Goal: Task Accomplishment & Management: Manage account settings

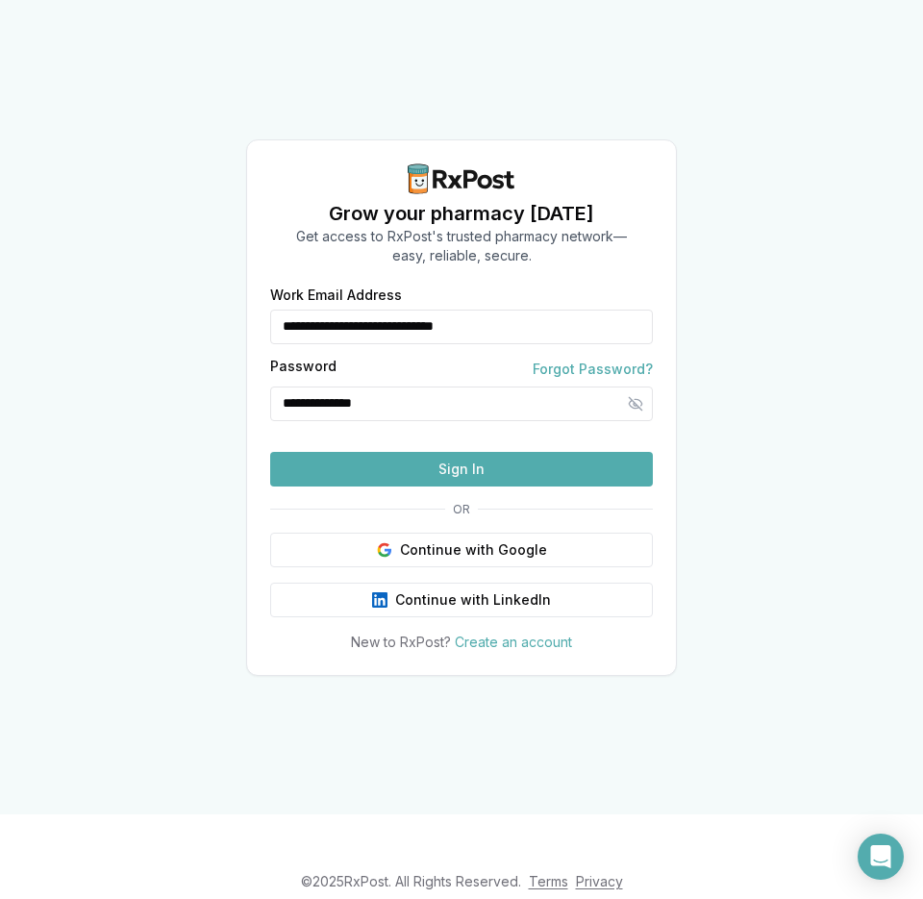
drag, startPoint x: 528, startPoint y: 293, endPoint x: 0, endPoint y: 241, distance: 530.3
click at [270, 310] on input "**********" at bounding box center [461, 327] width 383 height 35
type input "**********"
click at [472, 486] on button "Sign In" at bounding box center [461, 469] width 383 height 35
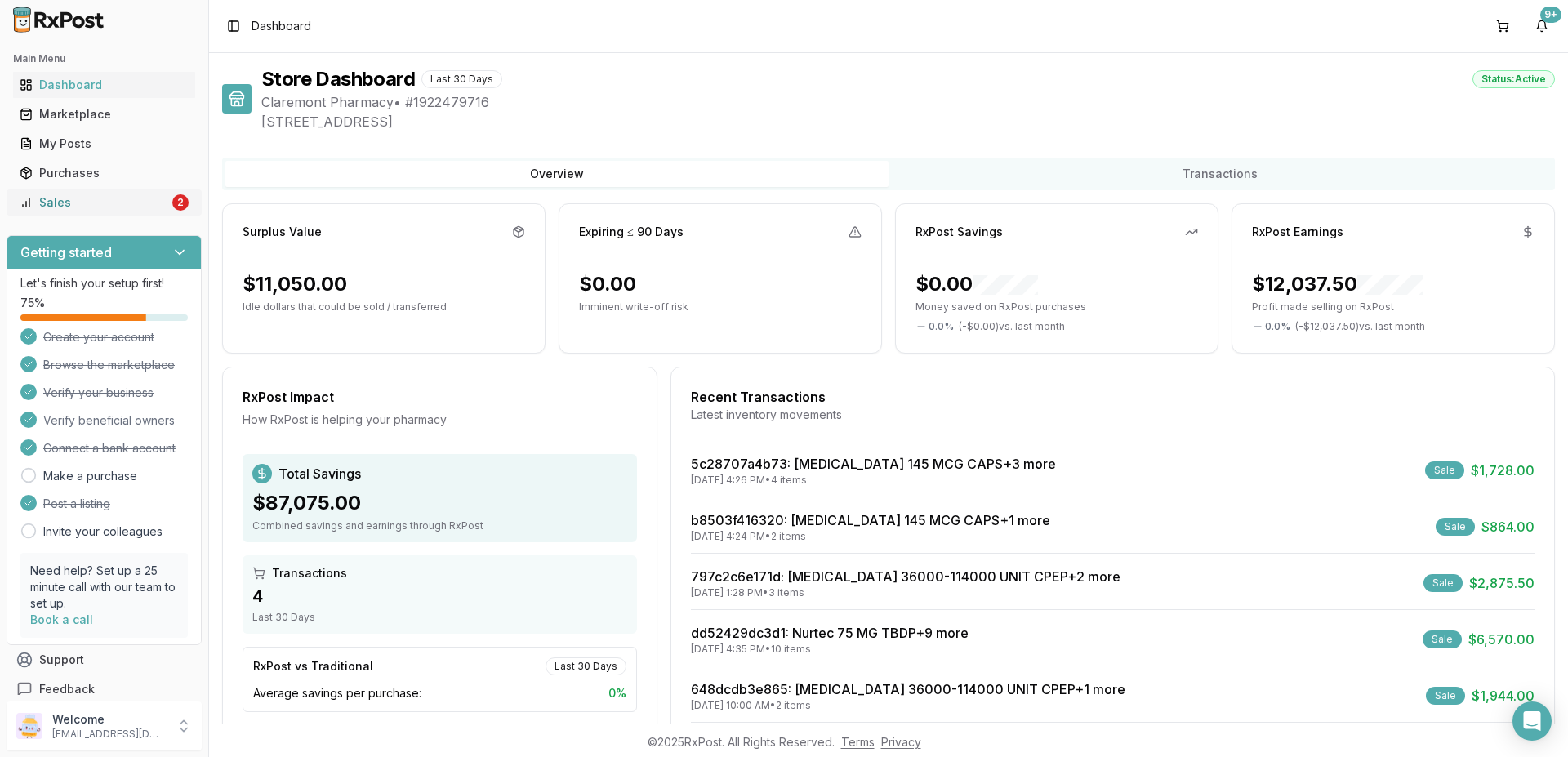
click at [108, 198] on div "Sales" at bounding box center [94, 202] width 149 height 16
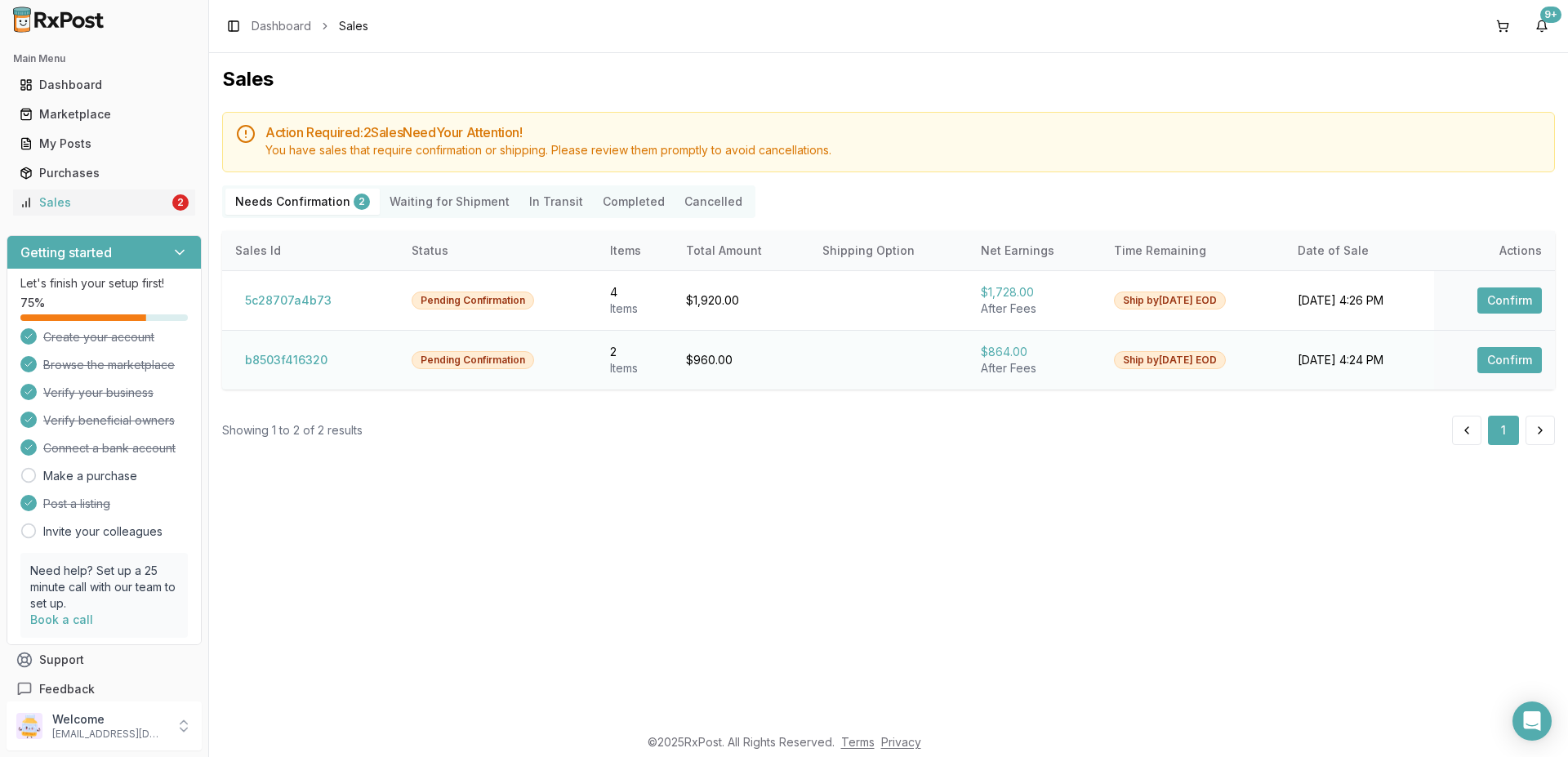
click at [783, 357] on button "Confirm" at bounding box center [1509, 360] width 65 height 26
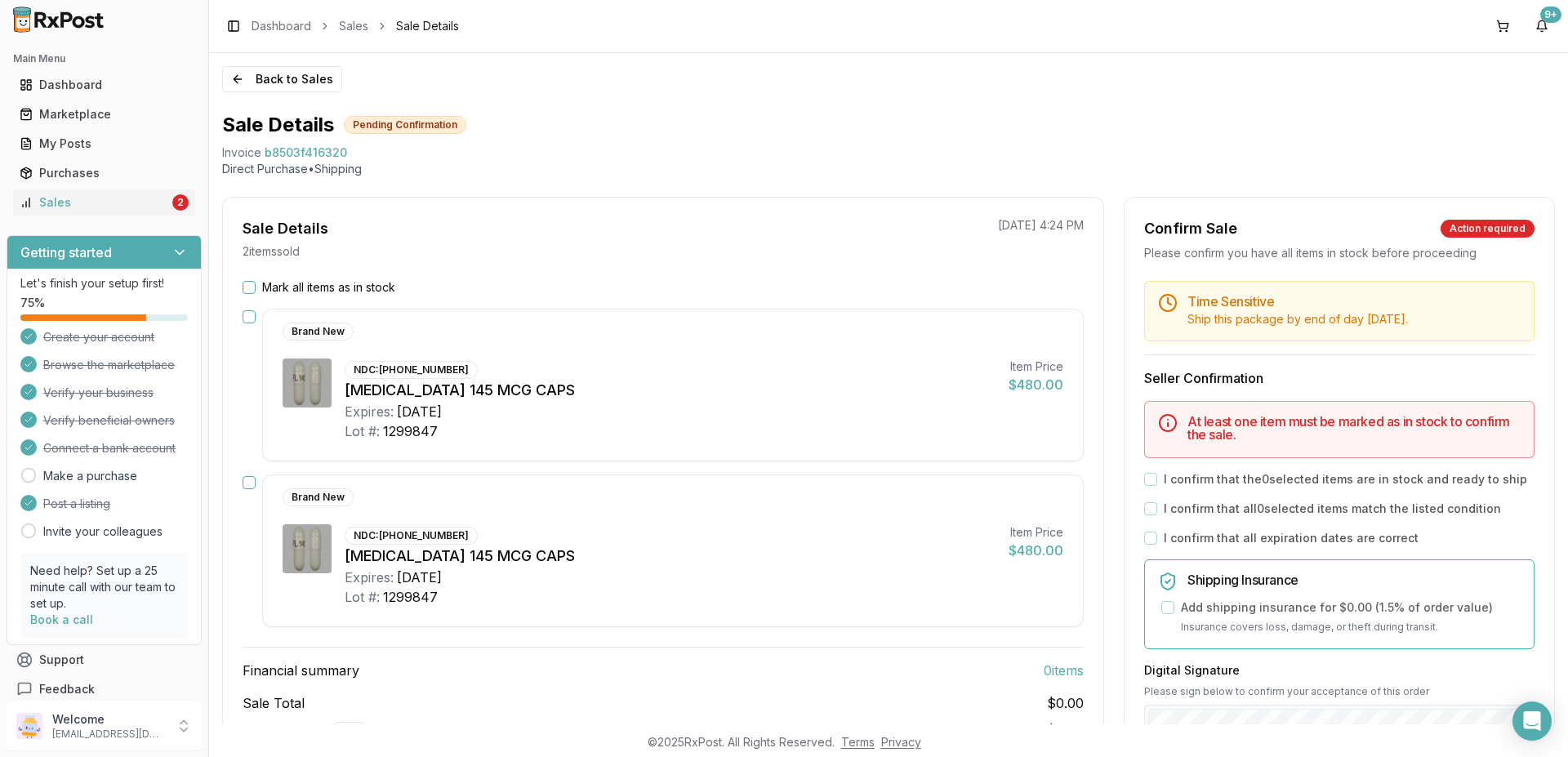
click at [248, 319] on button "button" at bounding box center [249, 316] width 13 height 13
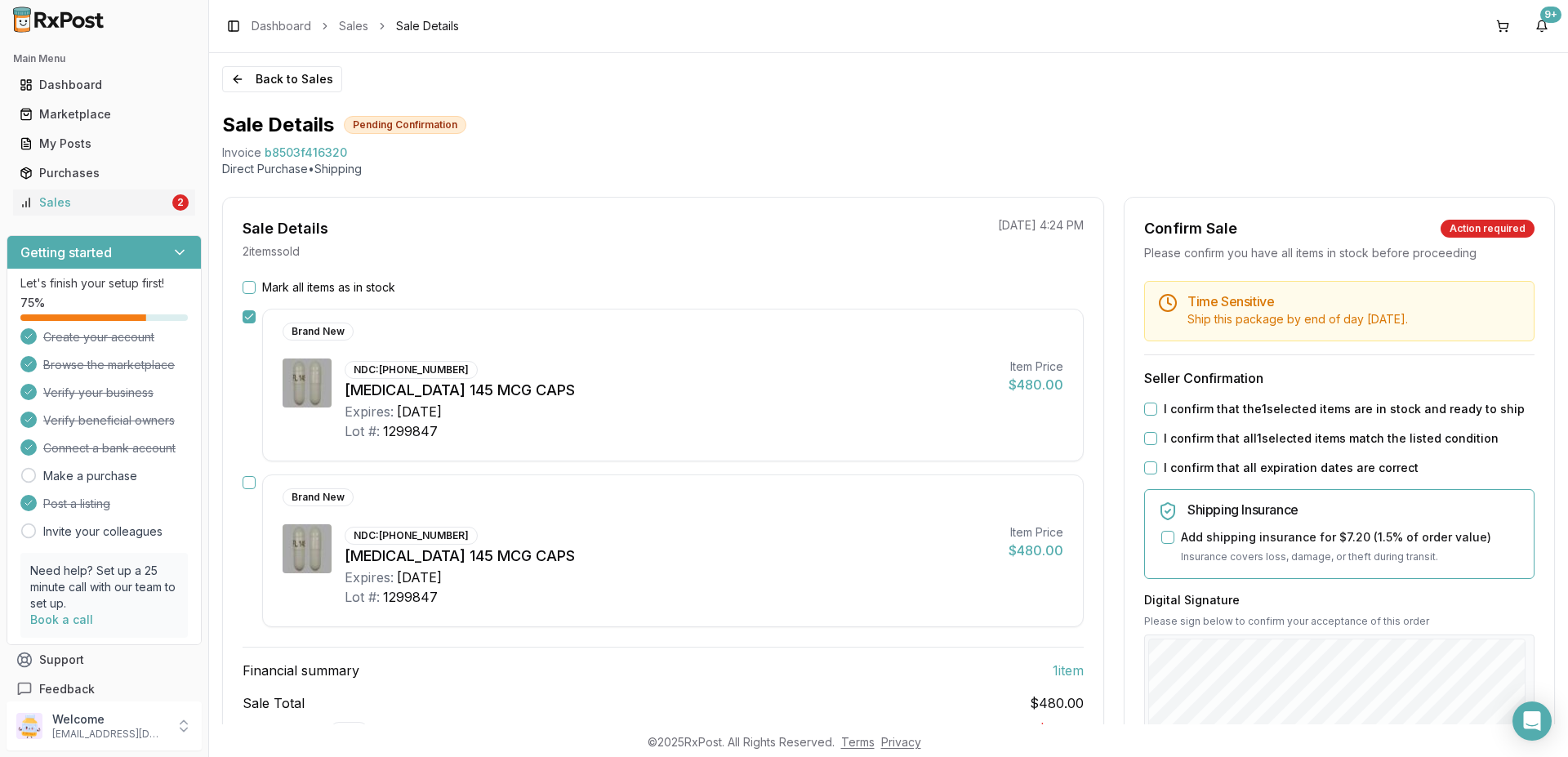
click at [245, 482] on button "button" at bounding box center [249, 482] width 13 height 13
click at [783, 406] on button "I confirm that the 2 selected items are in stock and ready to ship" at bounding box center [1150, 409] width 13 height 13
click at [783, 443] on button "I confirm that all 2 selected items match the listed condition" at bounding box center [1150, 438] width 13 height 13
click at [783, 468] on button "I confirm that all expiration dates are correct" at bounding box center [1150, 467] width 13 height 13
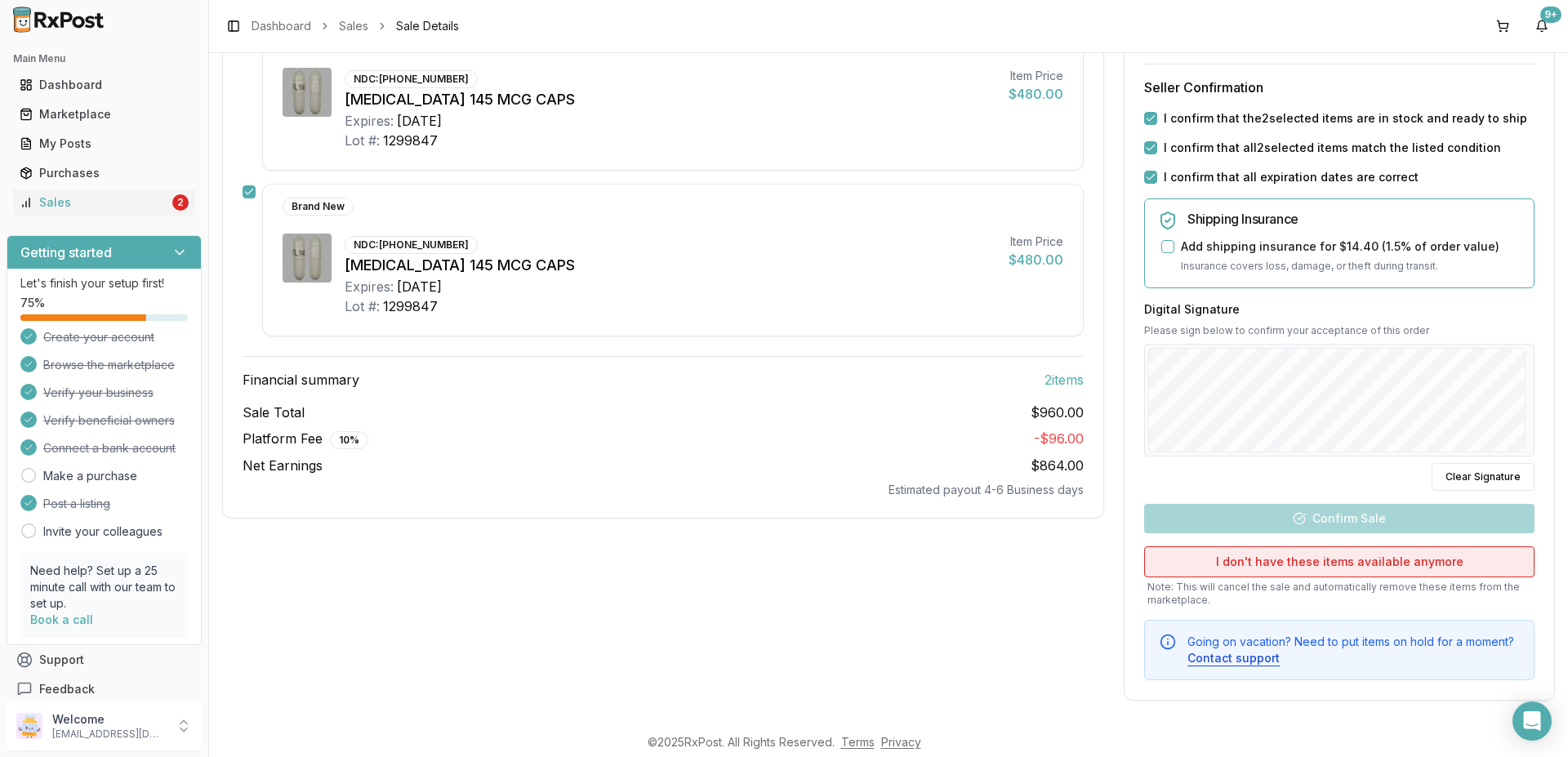
scroll to position [293, 0]
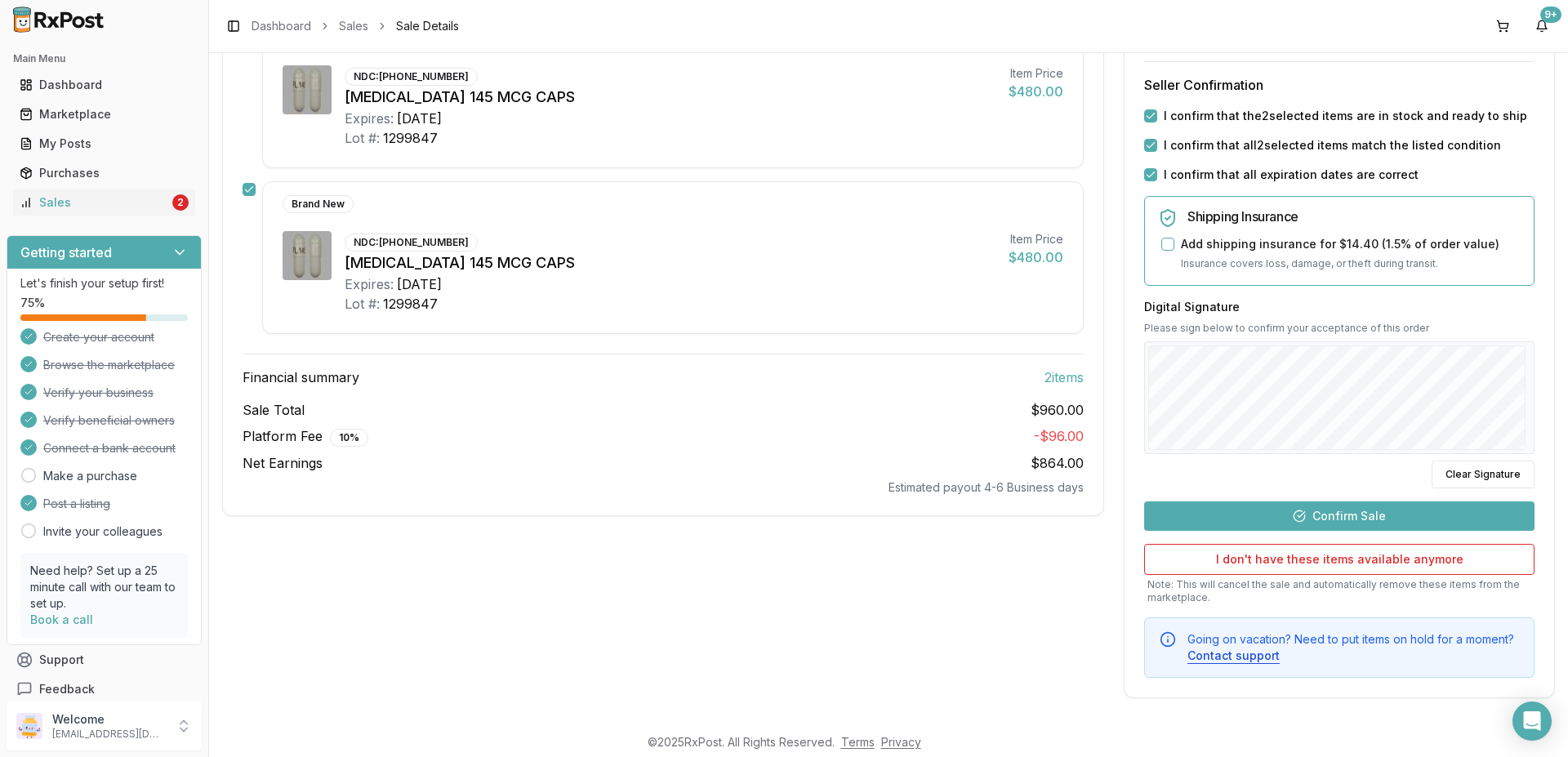
click at [783, 517] on button "Confirm Sale" at bounding box center [1340, 516] width 391 height 30
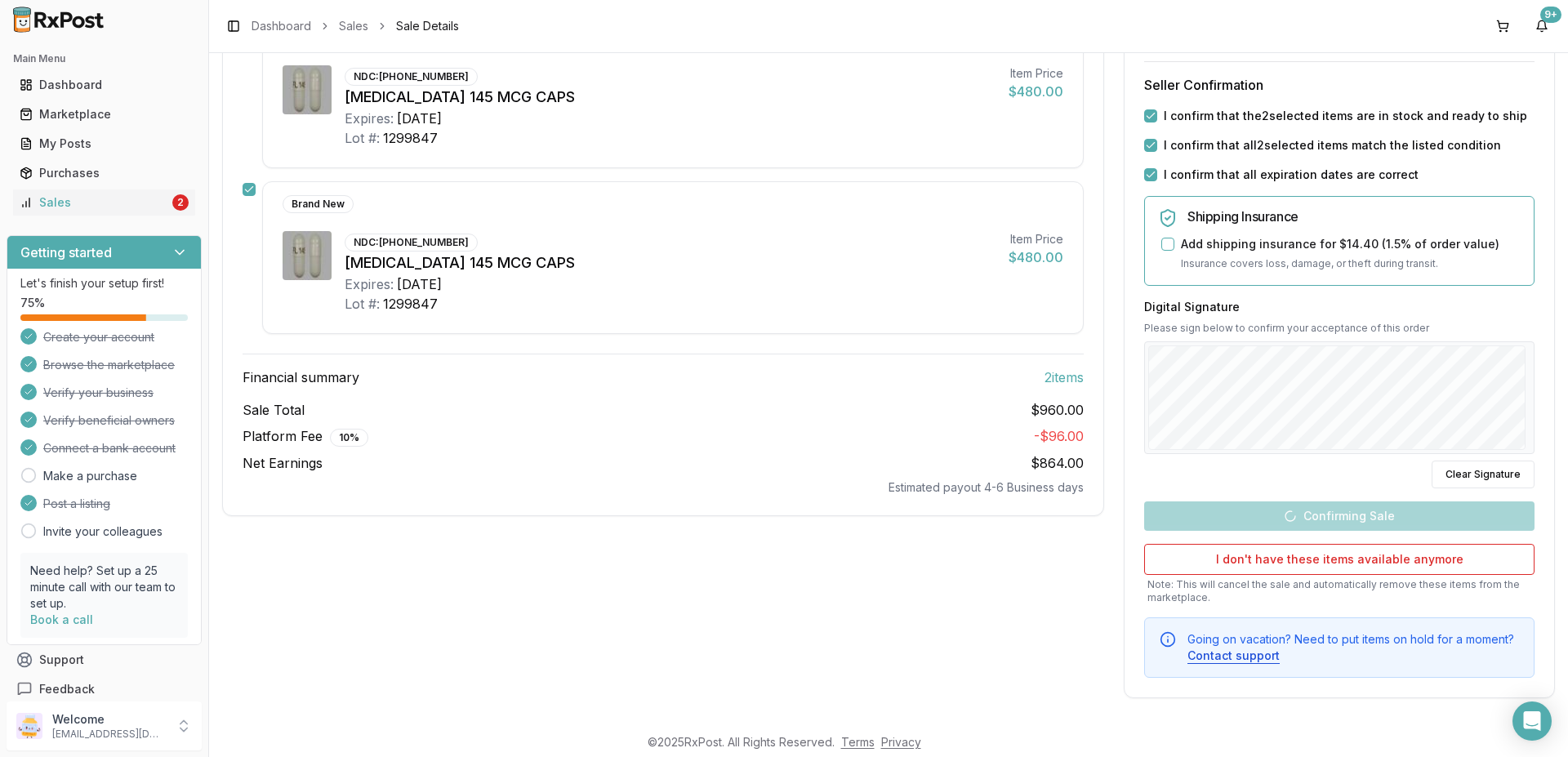
scroll to position [81, 0]
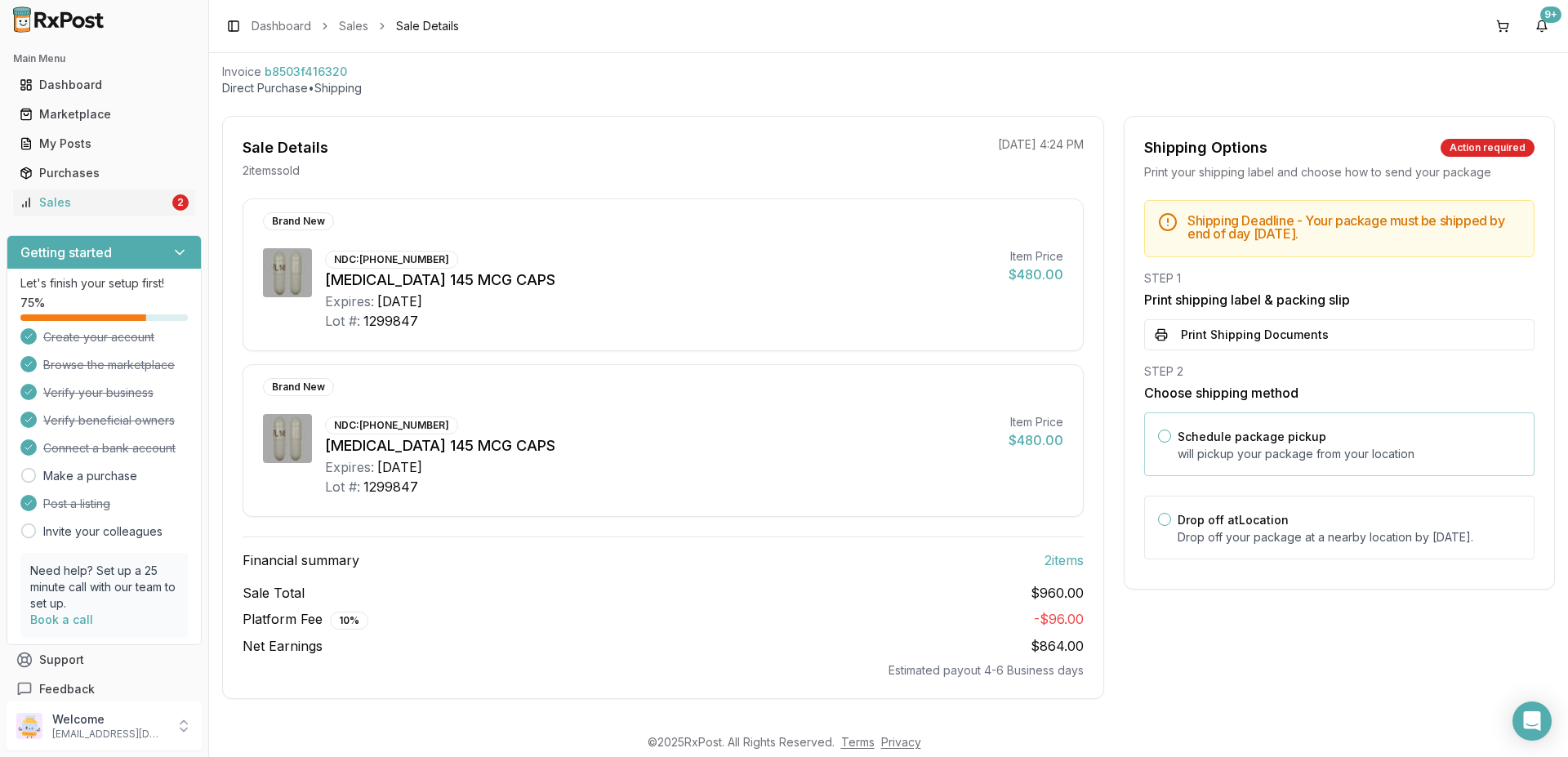
click at [783, 435] on button "Schedule package pickup" at bounding box center [1164, 436] width 13 height 13
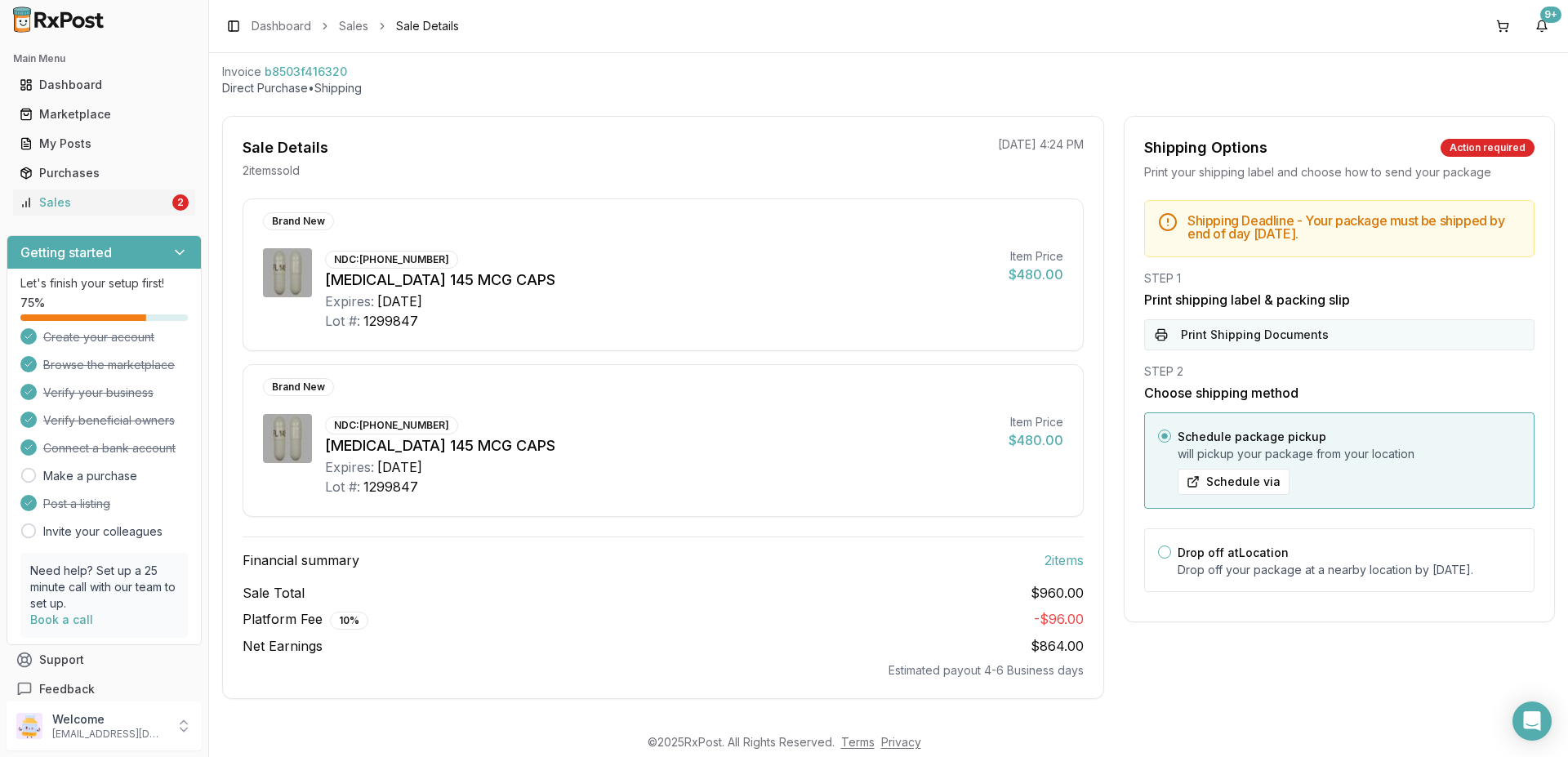
click at [783, 336] on button "Print Shipping Documents" at bounding box center [1340, 335] width 391 height 31
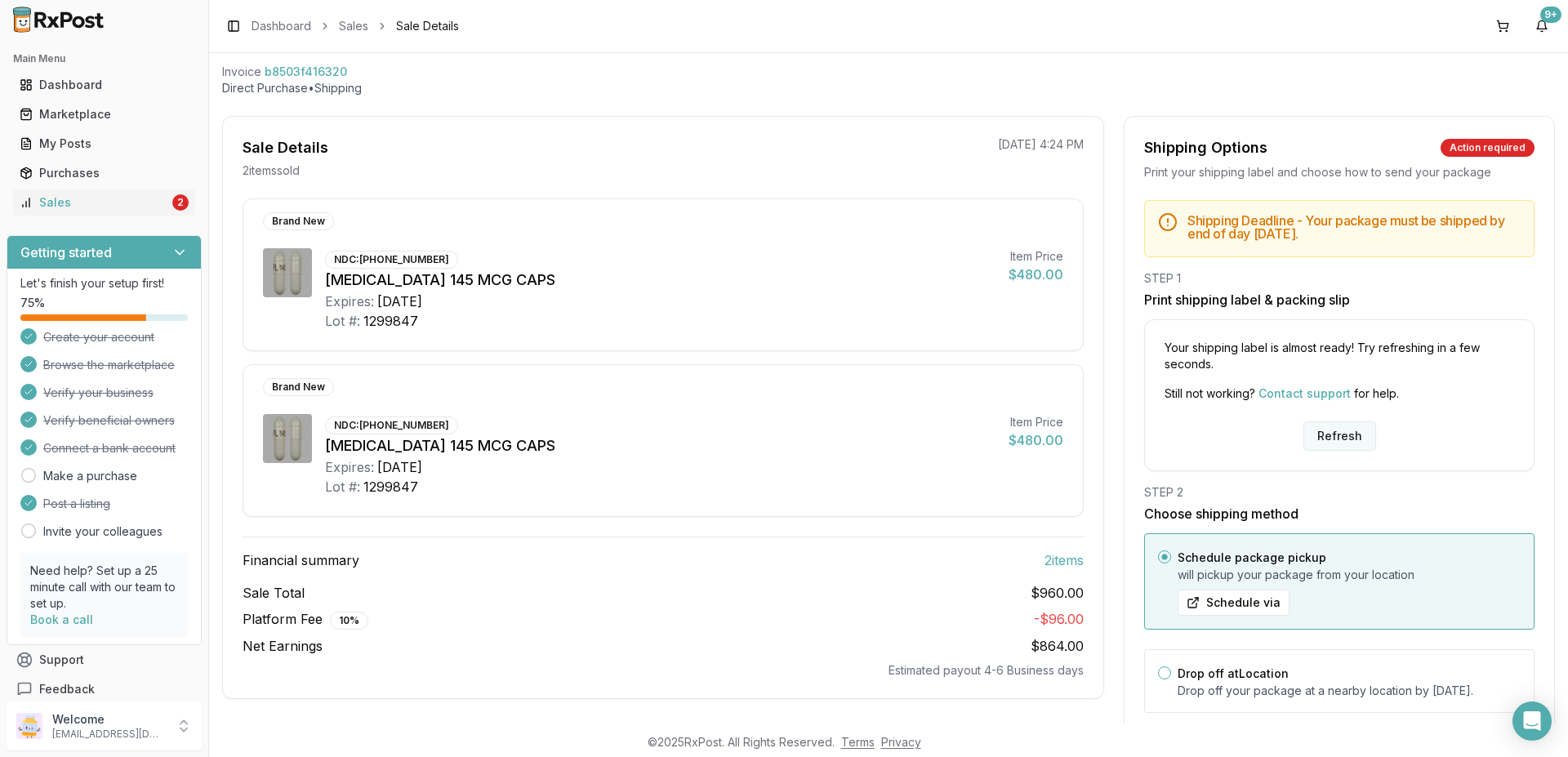
drag, startPoint x: 1317, startPoint y: 433, endPoint x: 1297, endPoint y: 442, distance: 21.9
click at [783, 435] on button "Refresh" at bounding box center [1340, 436] width 73 height 30
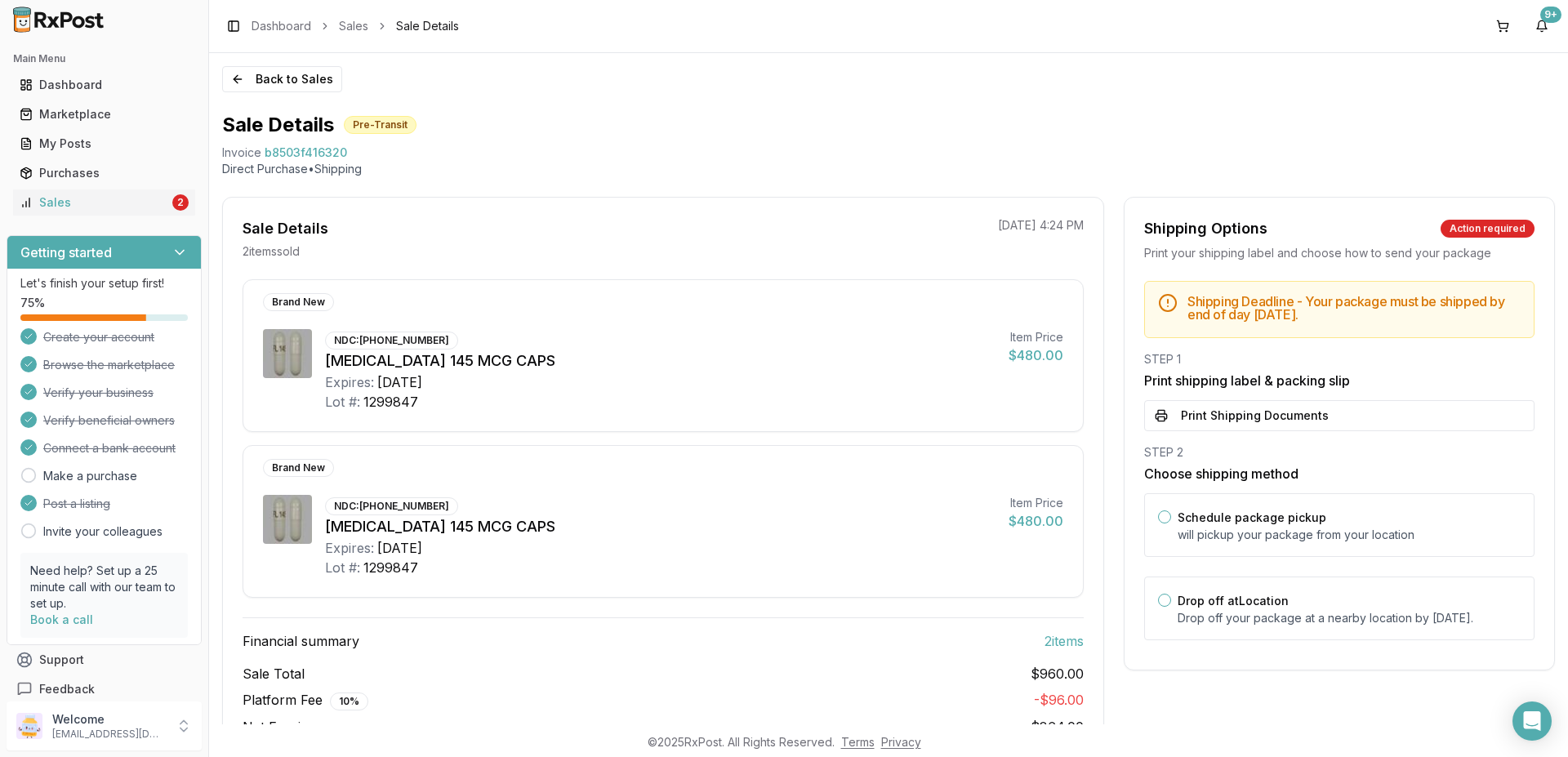
click at [1250, 418] on button "Print Shipping Documents" at bounding box center [1340, 415] width 391 height 31
click at [1159, 513] on button "Schedule package pickup" at bounding box center [1164, 517] width 13 height 13
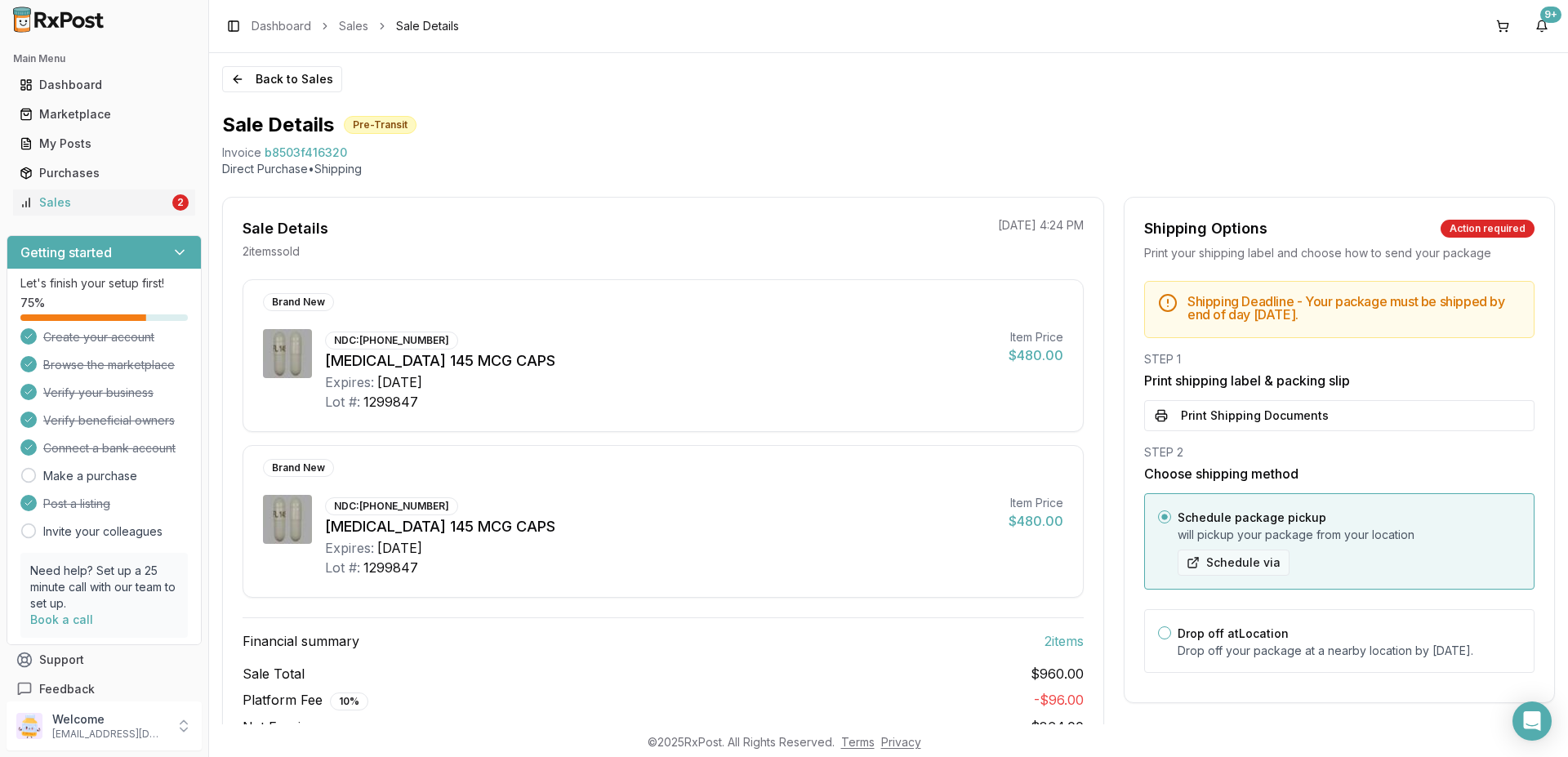
click at [1221, 562] on button "Schedule via" at bounding box center [1233, 562] width 112 height 26
click at [1221, 565] on button "Schedule via" at bounding box center [1233, 562] width 112 height 26
click at [70, 203] on div "Sales" at bounding box center [94, 202] width 149 height 16
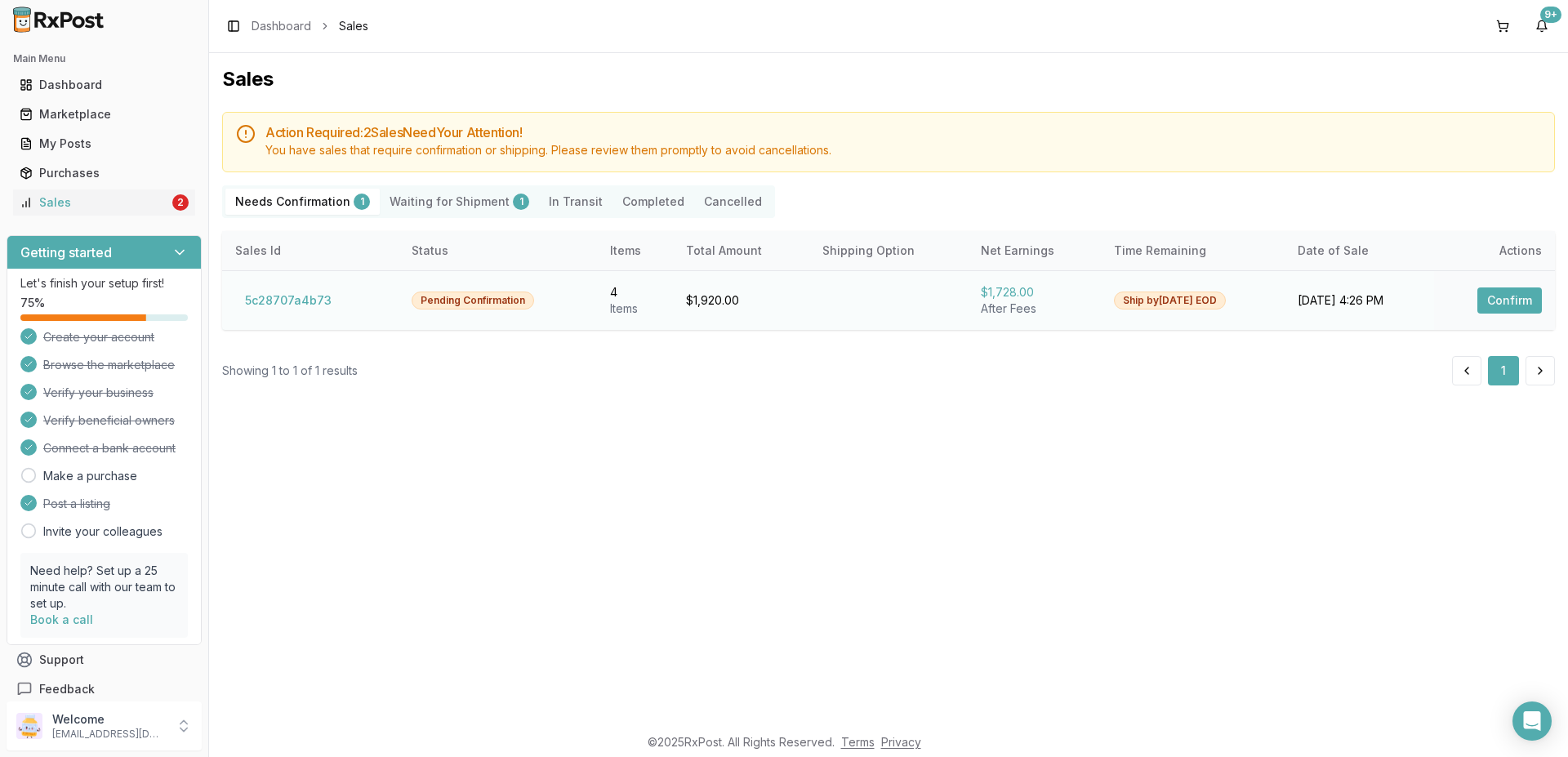
click at [1499, 303] on button "Confirm" at bounding box center [1509, 300] width 65 height 26
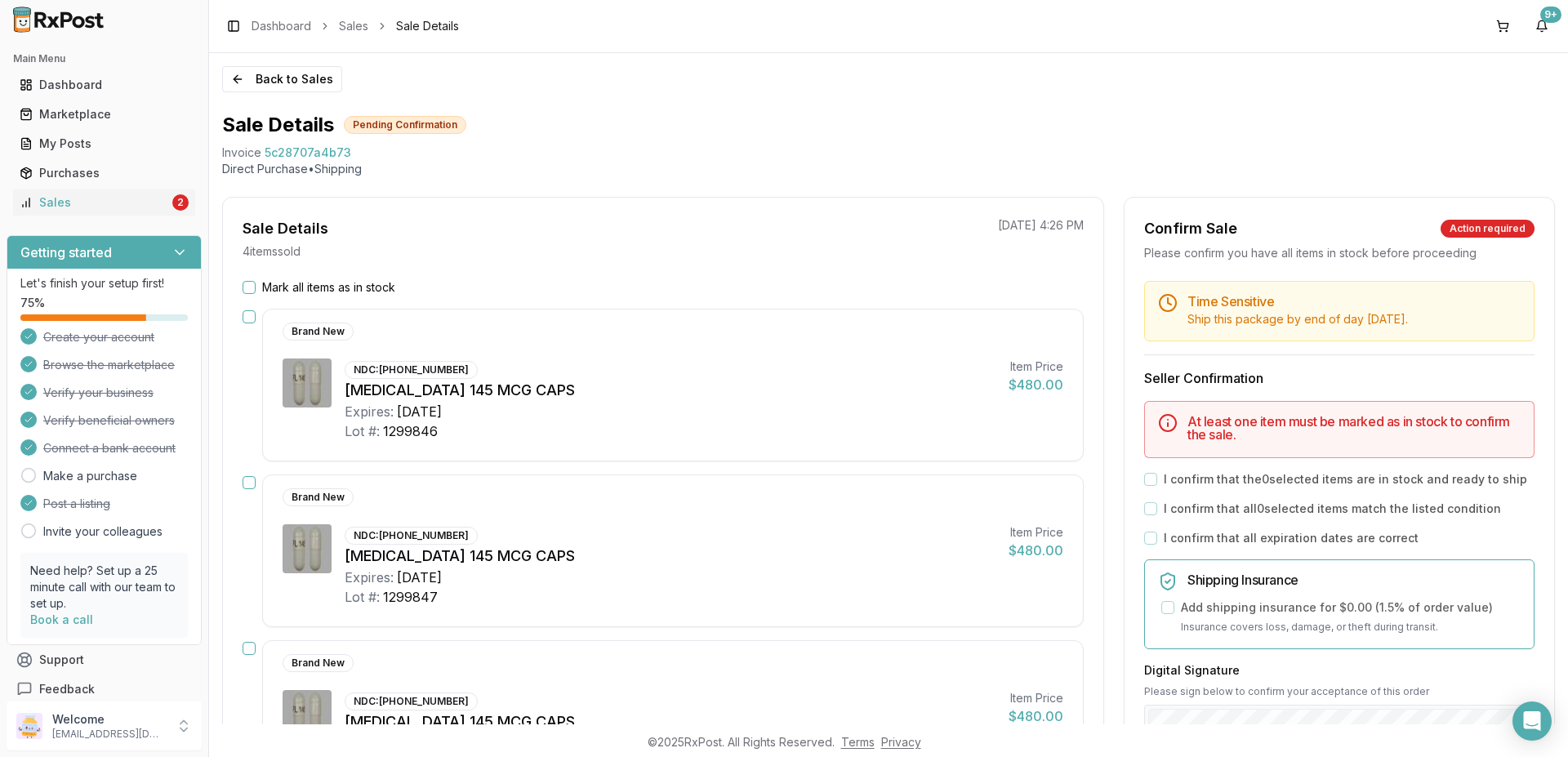
click at [251, 315] on button "button" at bounding box center [249, 316] width 13 height 13
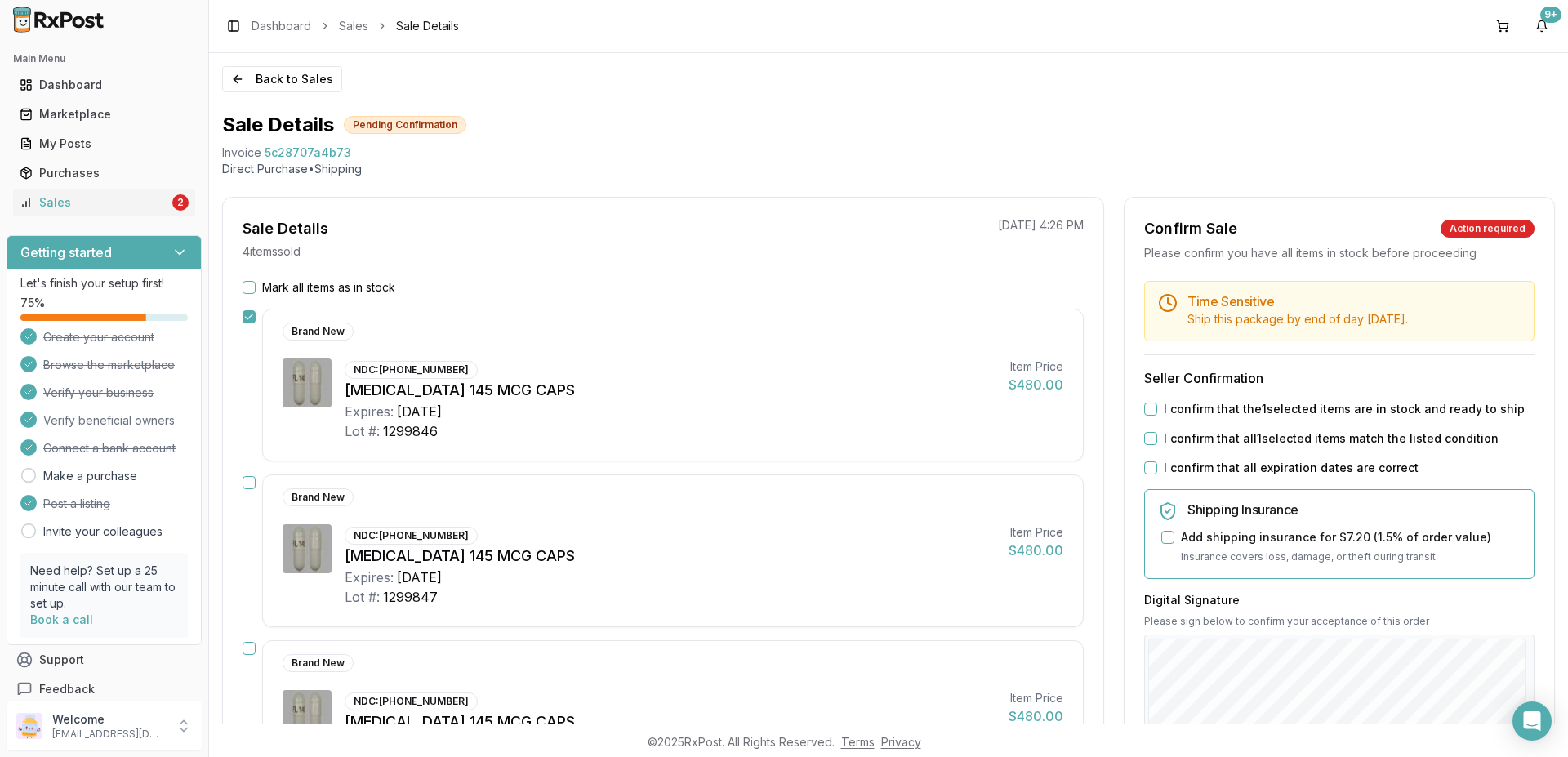
drag, startPoint x: 246, startPoint y: 482, endPoint x: 377, endPoint y: 523, distance: 137.3
click at [247, 481] on button "button" at bounding box center [249, 482] width 13 height 13
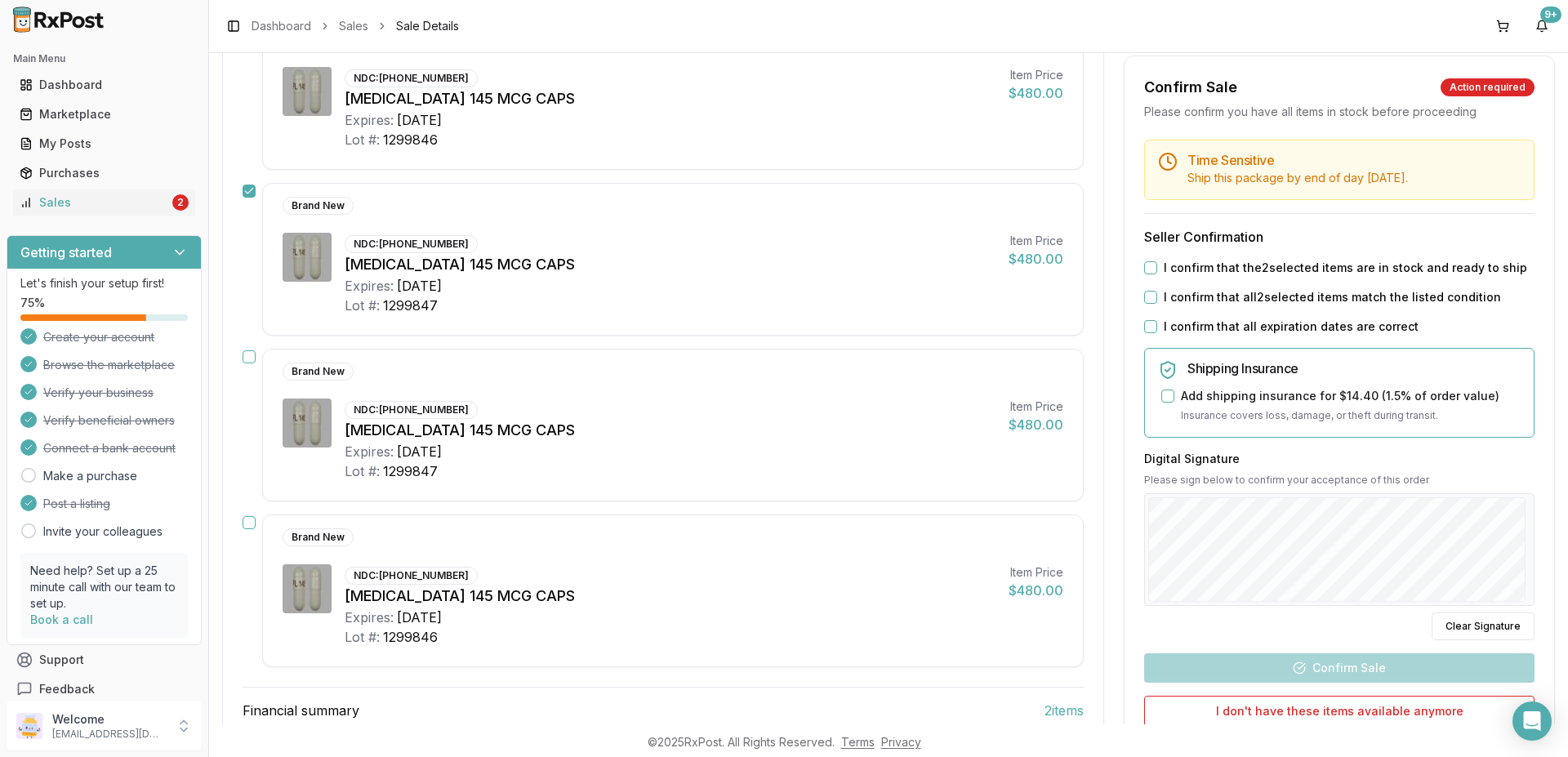
scroll to position [294, 0]
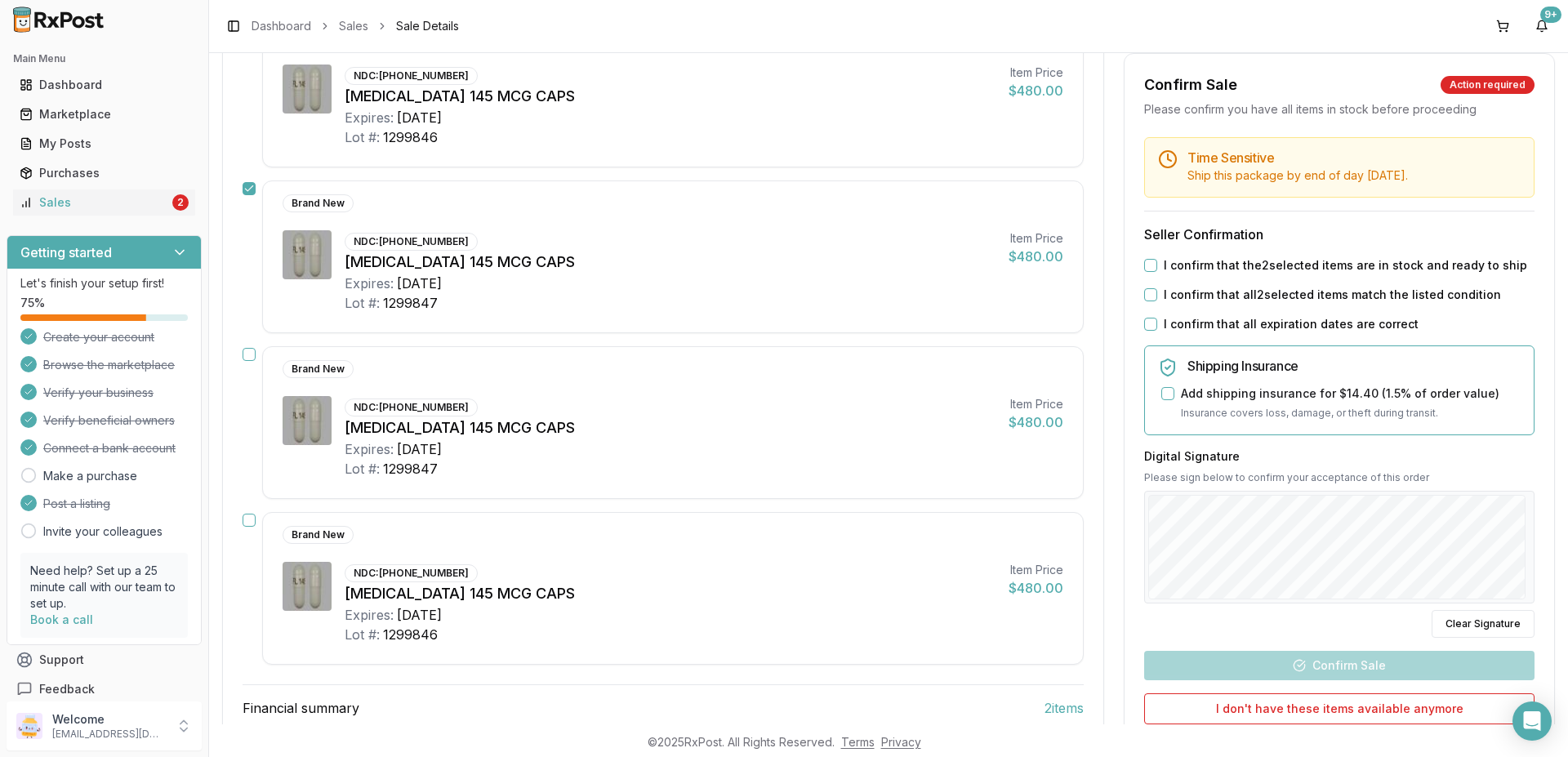
click at [257, 355] on div "Brand New NDC: 00456-1201-30 Linzess 145 MCG CAPS Expires: 2026-11-30 Lot #: 12…" at bounding box center [663, 423] width 841 height 153
click at [250, 350] on button "button" at bounding box center [249, 354] width 13 height 13
drag, startPoint x: 250, startPoint y: 520, endPoint x: 542, endPoint y: 568, distance: 295.9
click at [249, 520] on button "button" at bounding box center [249, 520] width 13 height 13
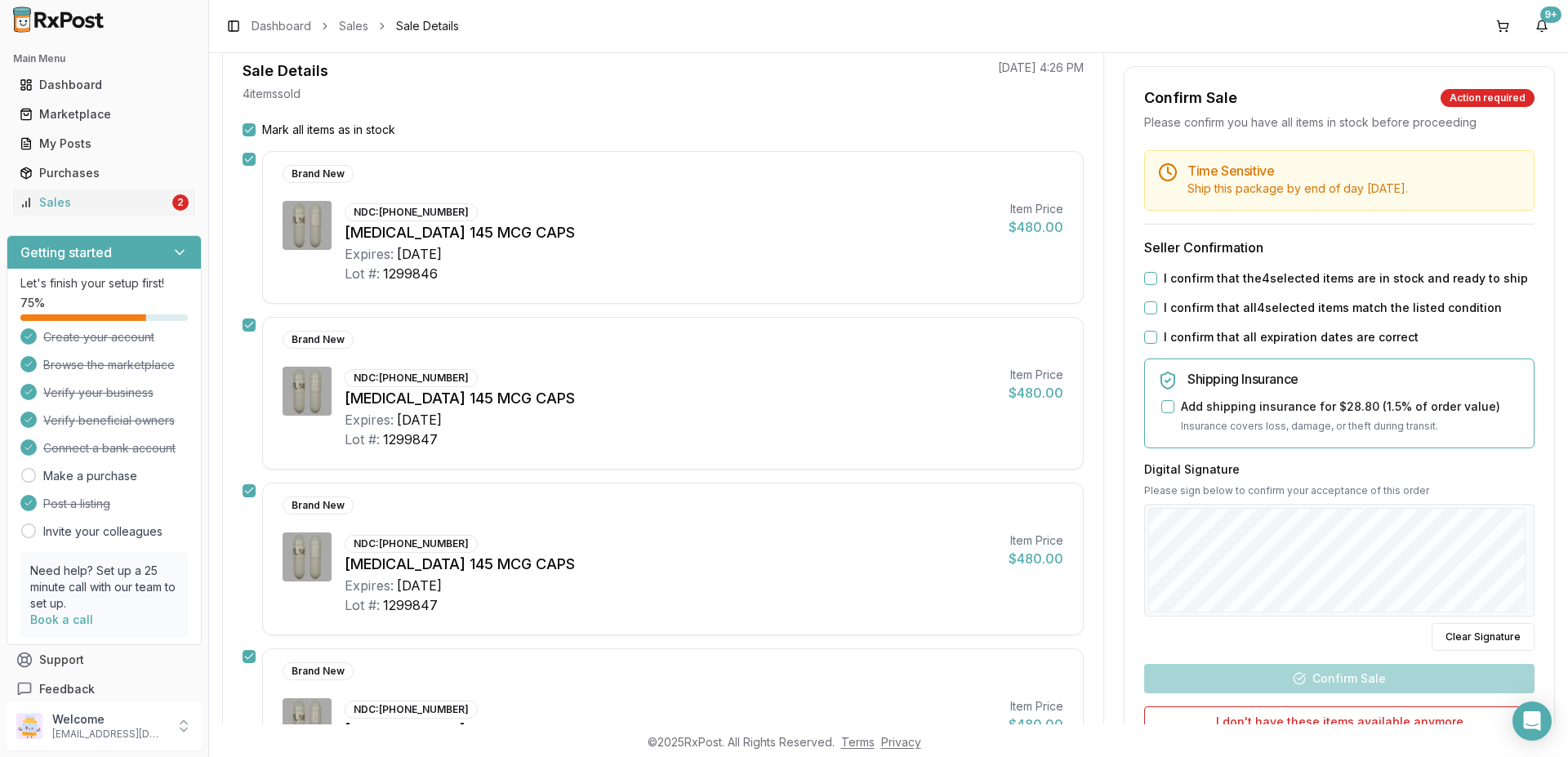
scroll to position [49, 0]
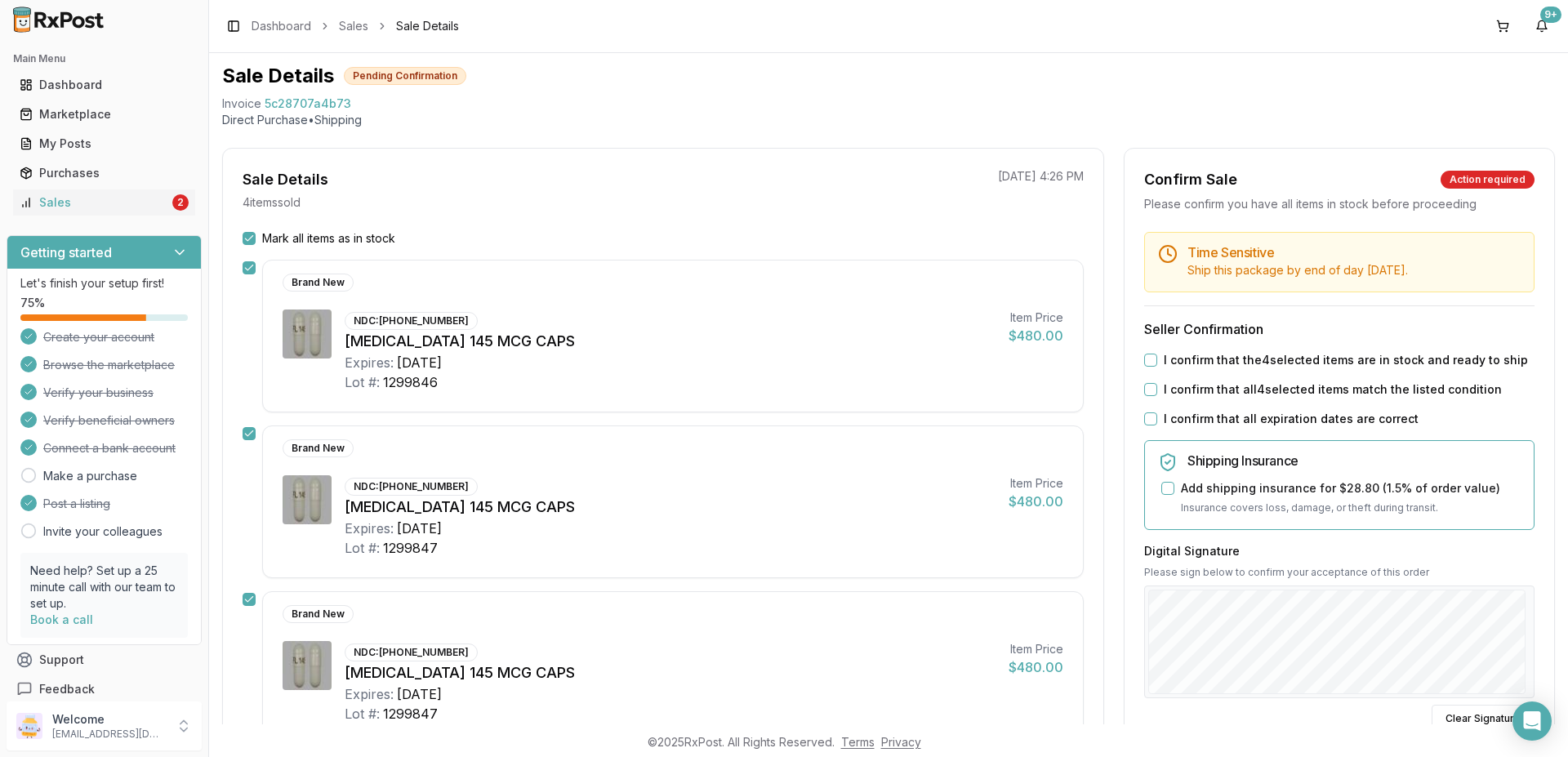
click at [1144, 363] on button "I confirm that the 4 selected items are in stock and ready to ship" at bounding box center [1150, 359] width 13 height 13
click at [1144, 390] on button "I confirm that all 4 selected items match the listed condition" at bounding box center [1150, 389] width 13 height 13
click at [1144, 416] on button "I confirm that all expiration dates are correct" at bounding box center [1150, 418] width 13 height 13
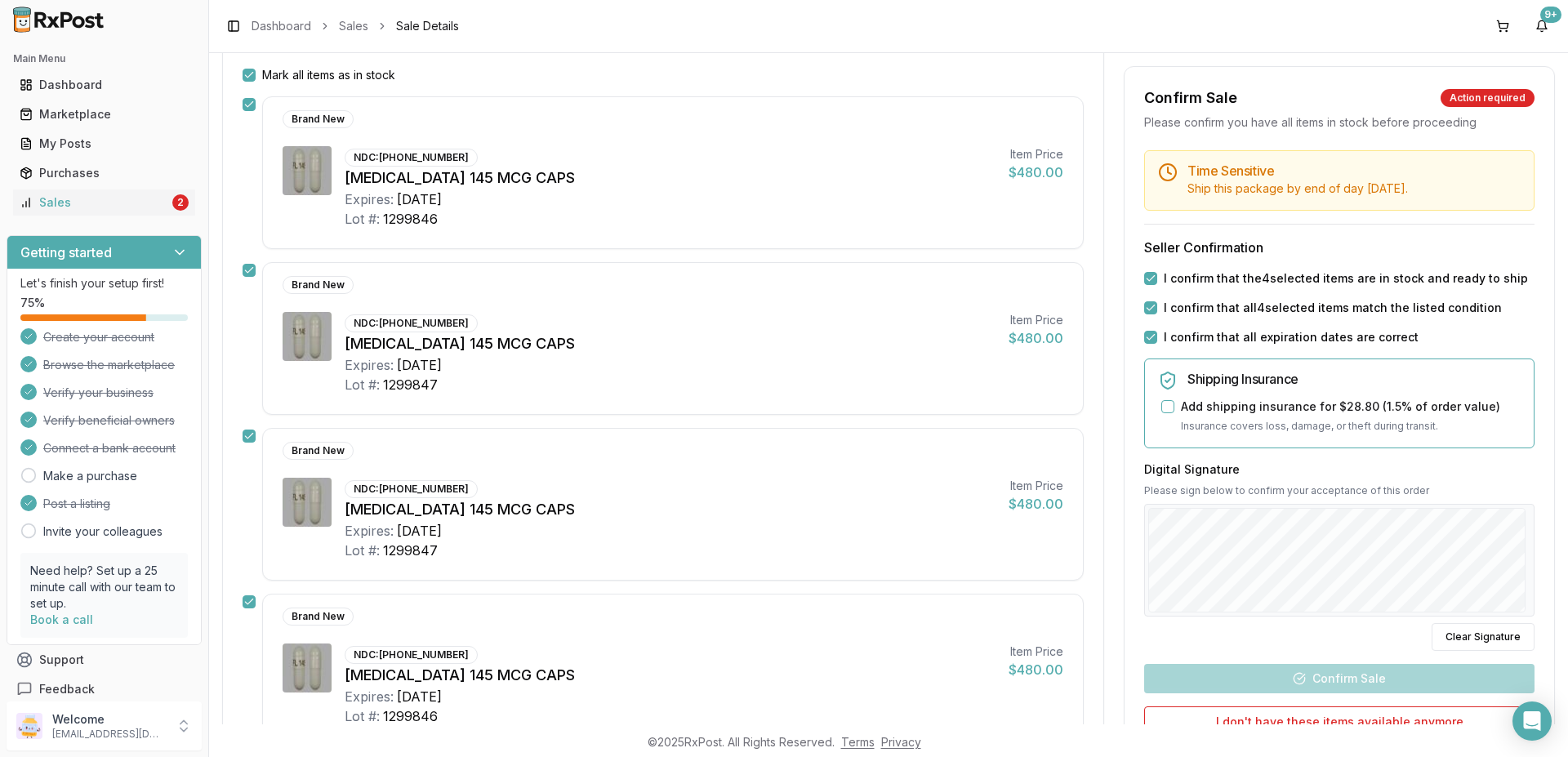
scroll to position [245, 0]
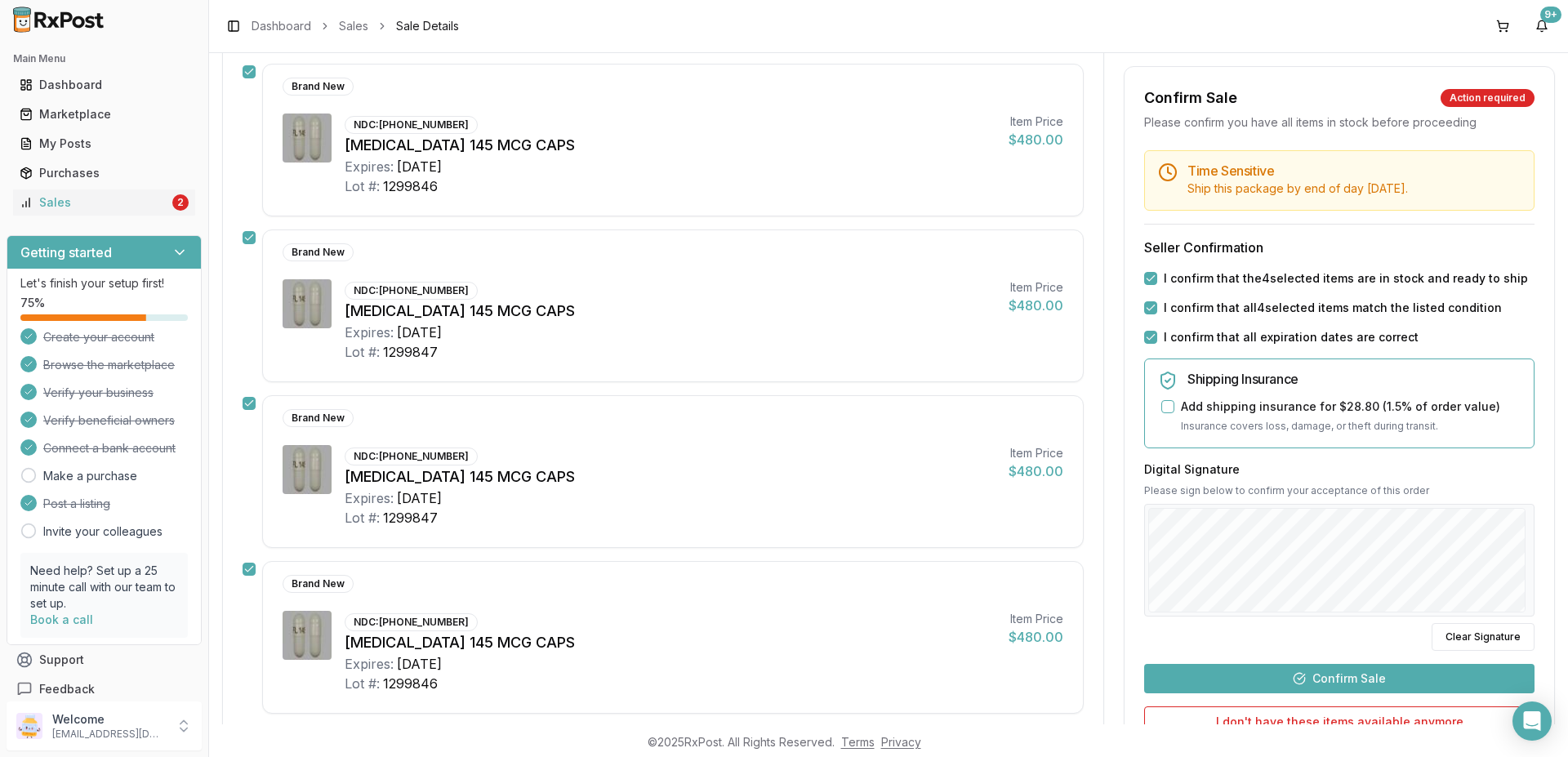
click at [1299, 680] on button "Confirm Sale" at bounding box center [1340, 679] width 391 height 30
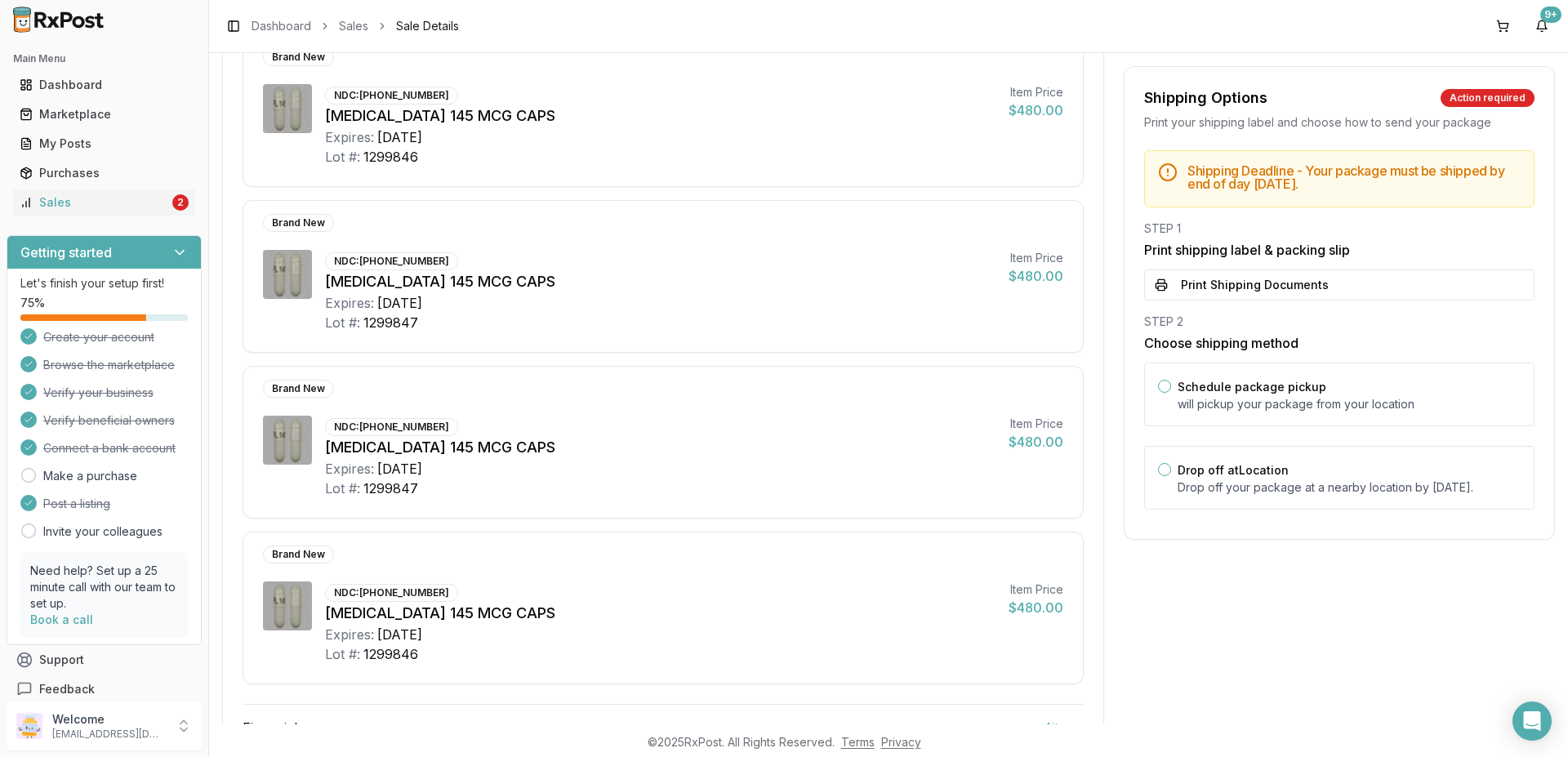
drag, startPoint x: 1255, startPoint y: 285, endPoint x: 1258, endPoint y: 304, distance: 19.2
click at [1255, 285] on button "Print Shipping Documents" at bounding box center [1340, 285] width 391 height 31
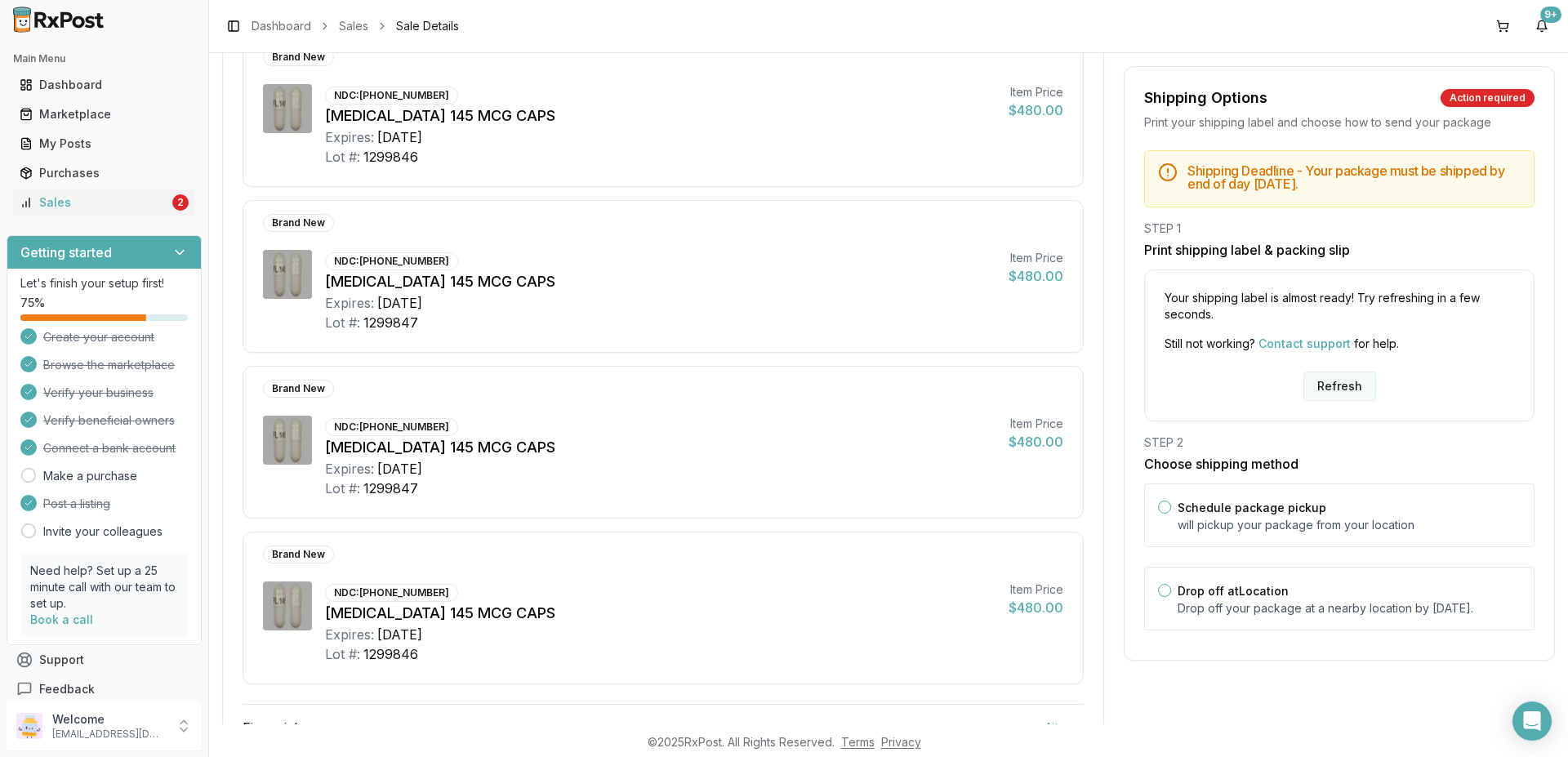
click at [1330, 391] on button "Refresh" at bounding box center [1340, 386] width 73 height 30
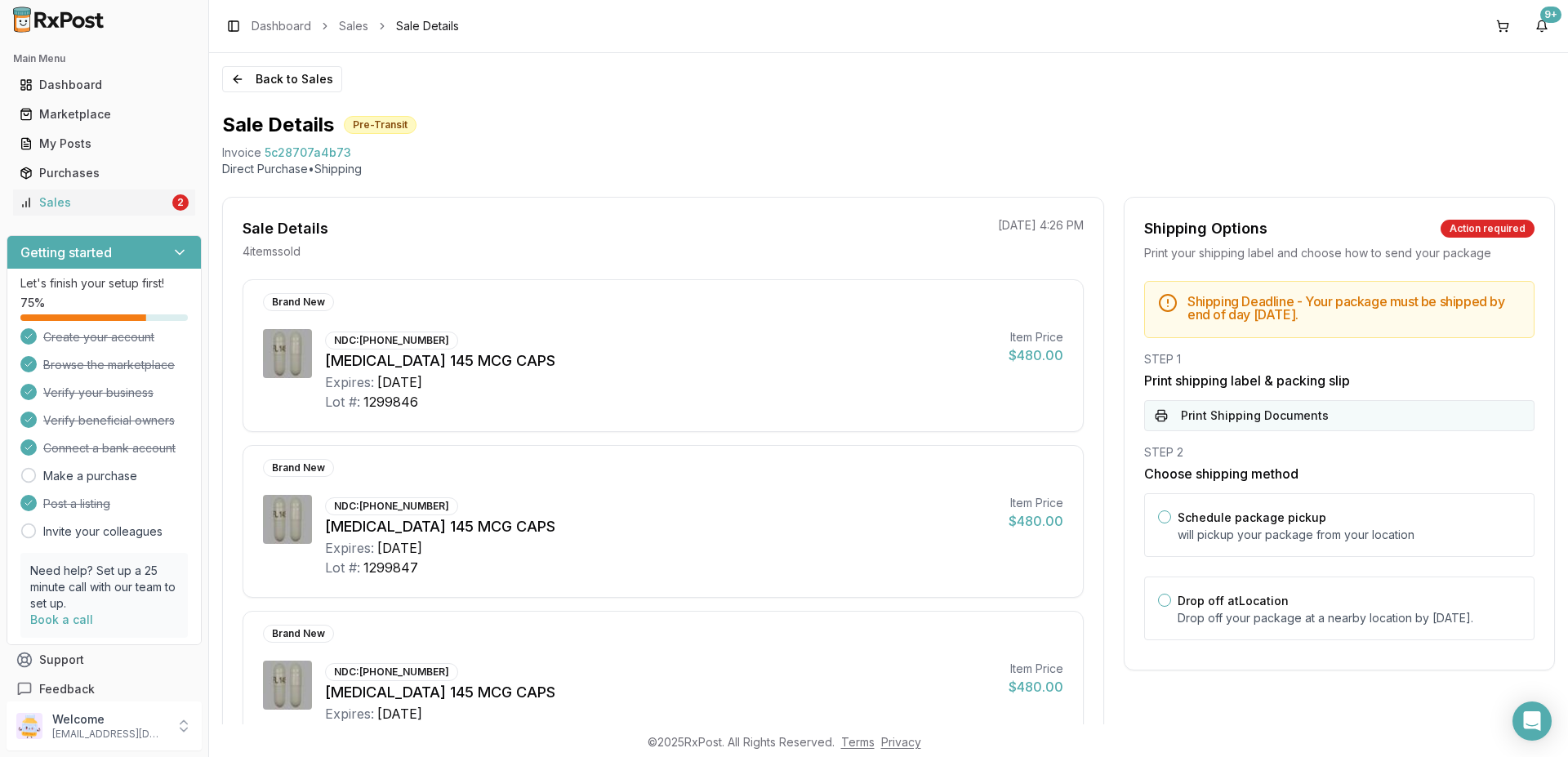
click at [1262, 415] on button "Print Shipping Documents" at bounding box center [1340, 415] width 391 height 31
click at [1159, 521] on button "Schedule package pickup" at bounding box center [1164, 517] width 13 height 13
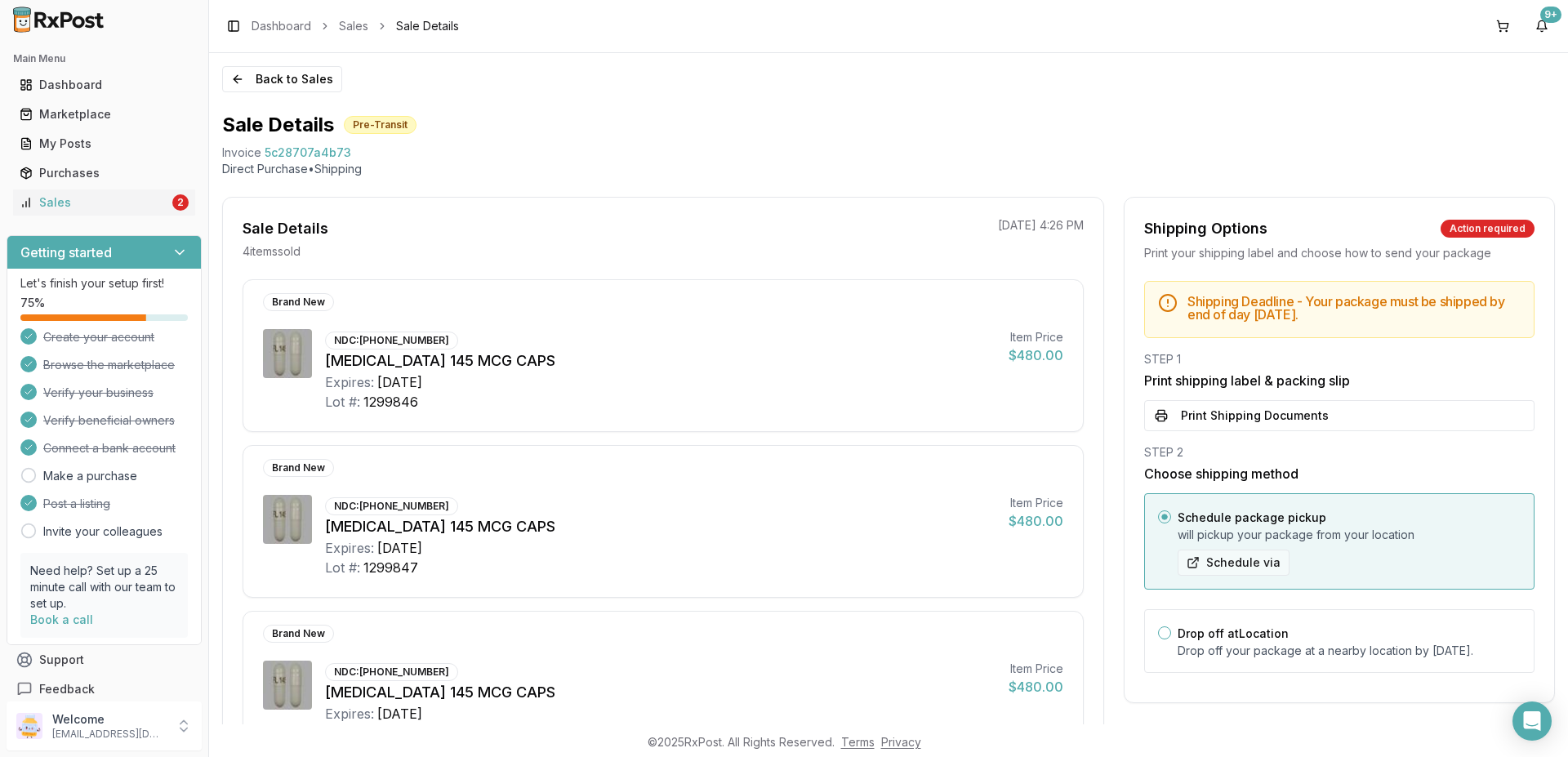
click at [1259, 564] on button "Schedule via" at bounding box center [1233, 562] width 112 height 26
click at [1221, 564] on button "Schedule via" at bounding box center [1233, 562] width 112 height 26
